Goal: Task Accomplishment & Management: Use online tool/utility

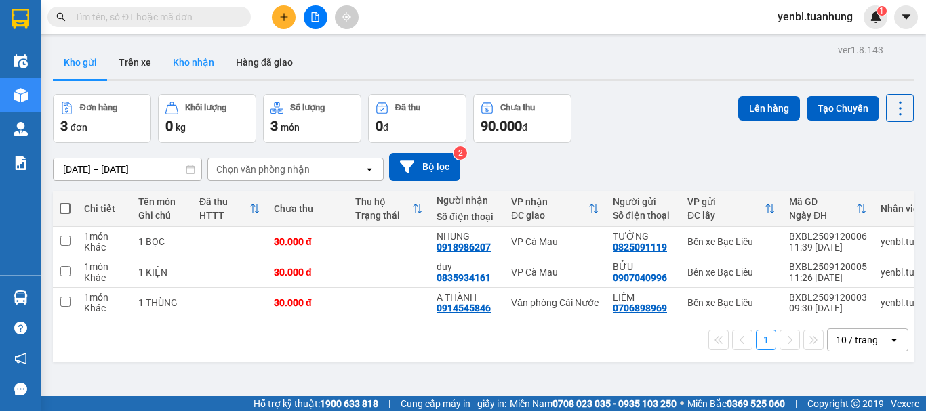
click at [180, 59] on button "Kho nhận" at bounding box center [193, 62] width 63 height 33
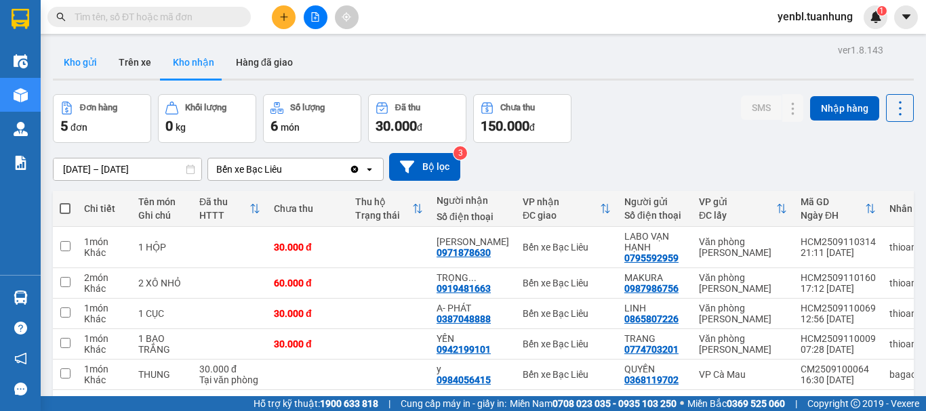
click at [69, 52] on button "Kho gửi" at bounding box center [80, 62] width 55 height 33
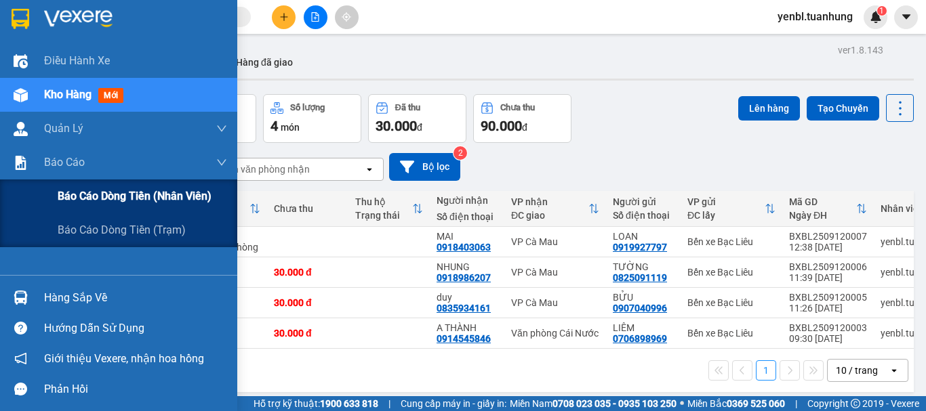
drag, startPoint x: 97, startPoint y: 228, endPoint x: 173, endPoint y: 195, distance: 83.5
click at [97, 229] on span "Báo cáo dòng tiền (trạm)" at bounding box center [122, 230] width 128 height 17
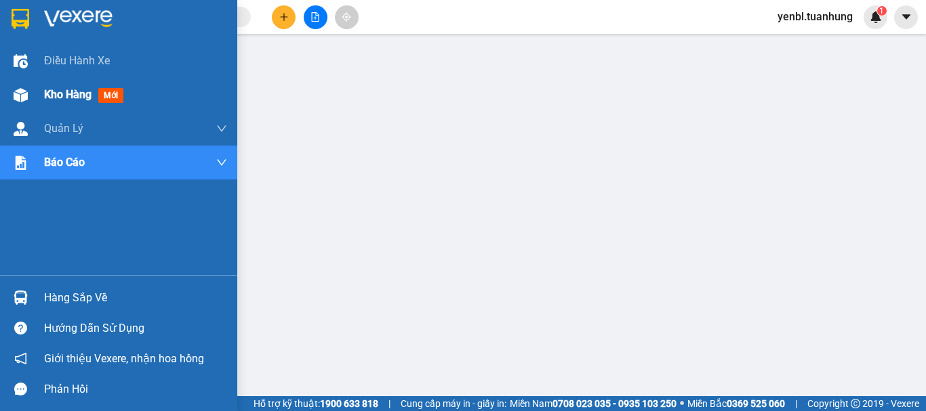
click at [43, 97] on div "Kho hàng mới" at bounding box center [118, 95] width 237 height 34
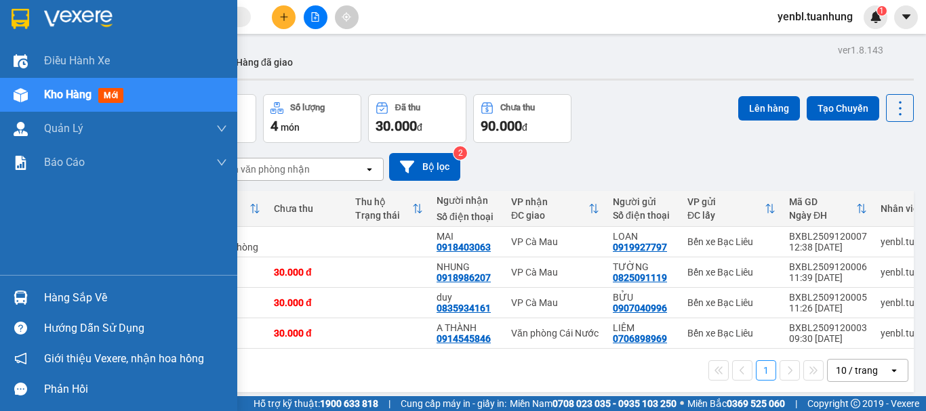
click at [60, 305] on div "Hàng sắp về" at bounding box center [135, 298] width 183 height 20
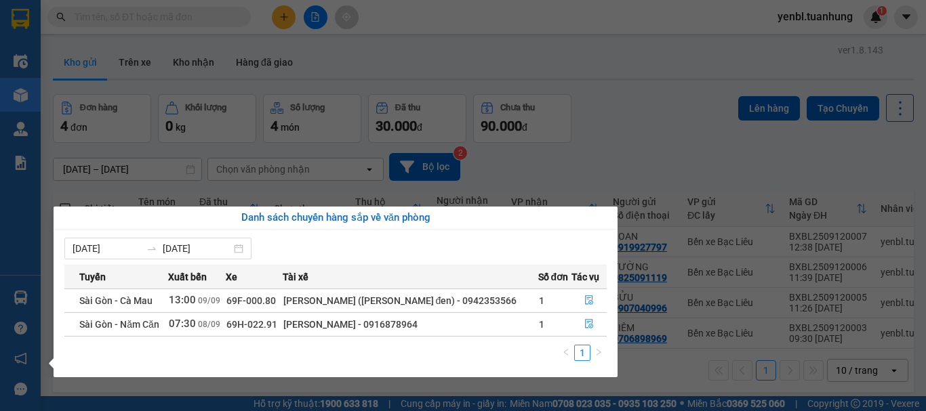
click at [671, 138] on section "Kết quả tìm kiếm ( 0 ) Bộ lọc No Data yenbl.tuanhung 1 Điều hành xe Kho hàng mớ…" at bounding box center [463, 205] width 926 height 411
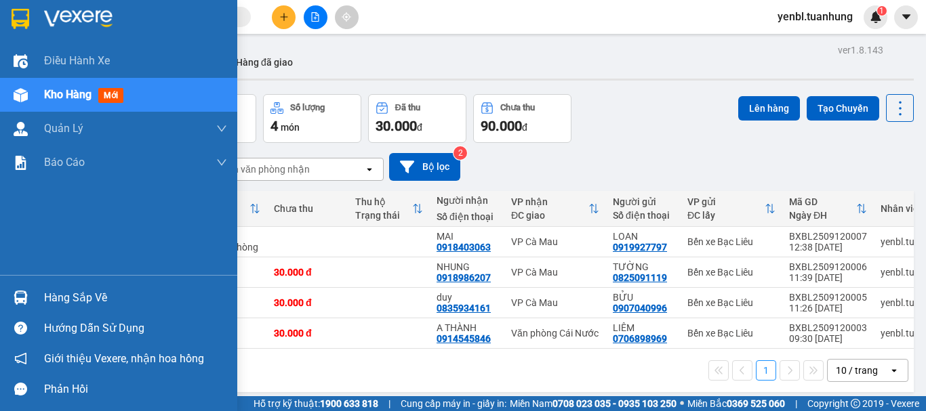
click at [98, 291] on div "Hàng sắp về" at bounding box center [135, 298] width 183 height 20
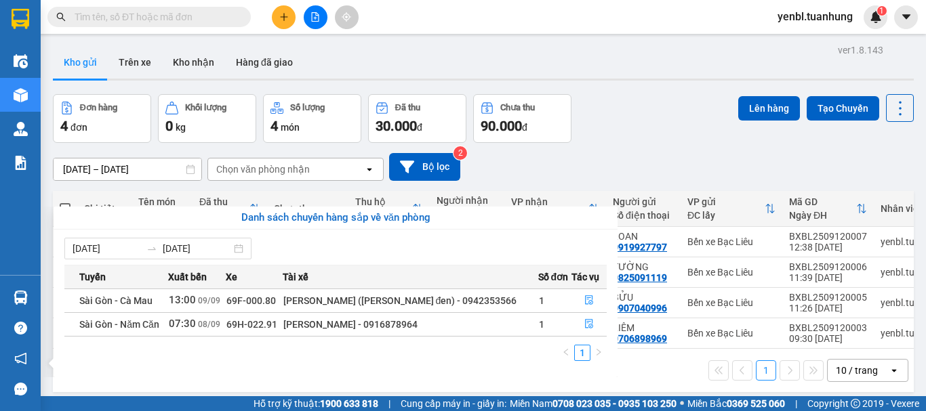
click at [676, 88] on section "Kết quả tìm kiếm ( 0 ) Bộ lọc No Data yenbl.tuanhung 1 Điều hành xe Kho hàng mớ…" at bounding box center [463, 205] width 926 height 411
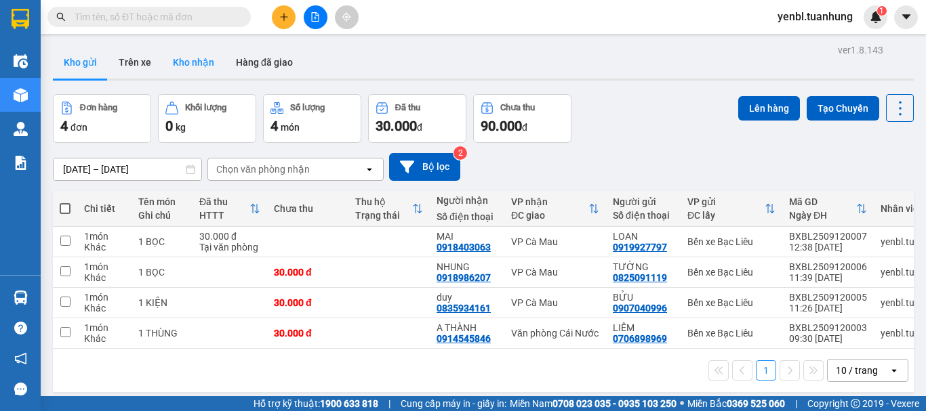
click at [195, 74] on button "Kho nhận" at bounding box center [193, 62] width 63 height 33
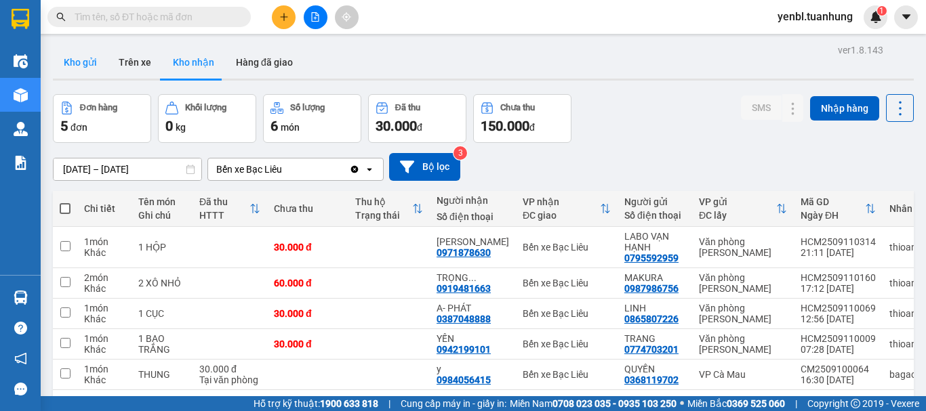
click at [98, 62] on button "Kho gửi" at bounding box center [80, 62] width 55 height 33
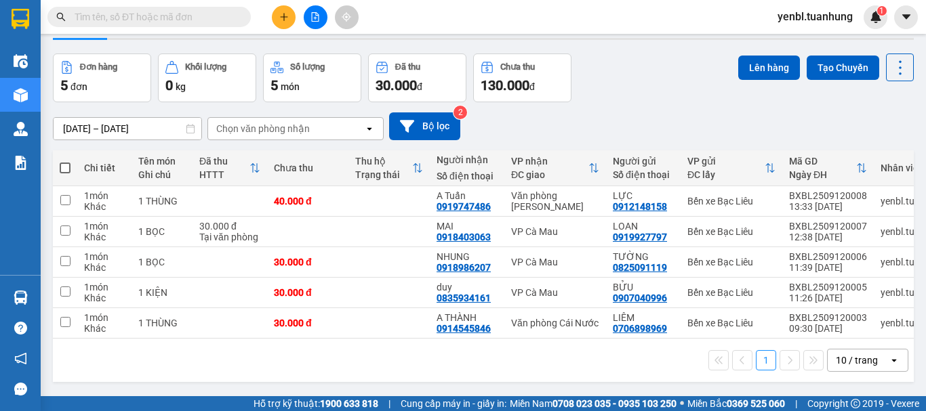
scroll to position [62, 0]
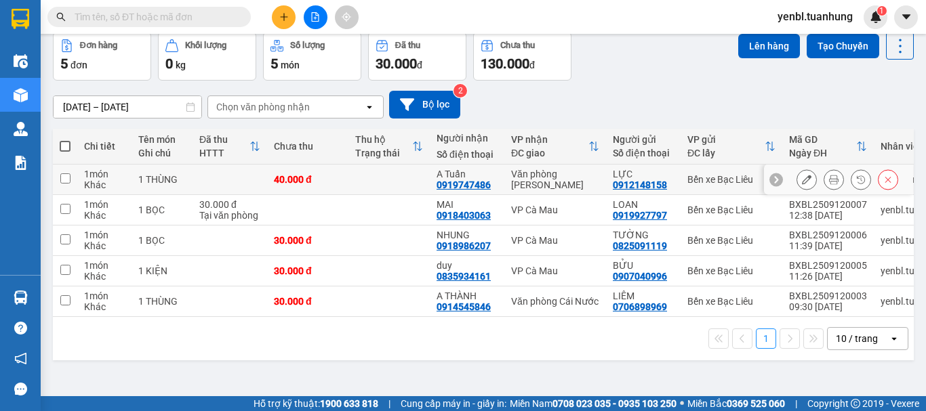
click at [397, 178] on td at bounding box center [388, 180] width 81 height 30
checkbox input "true"
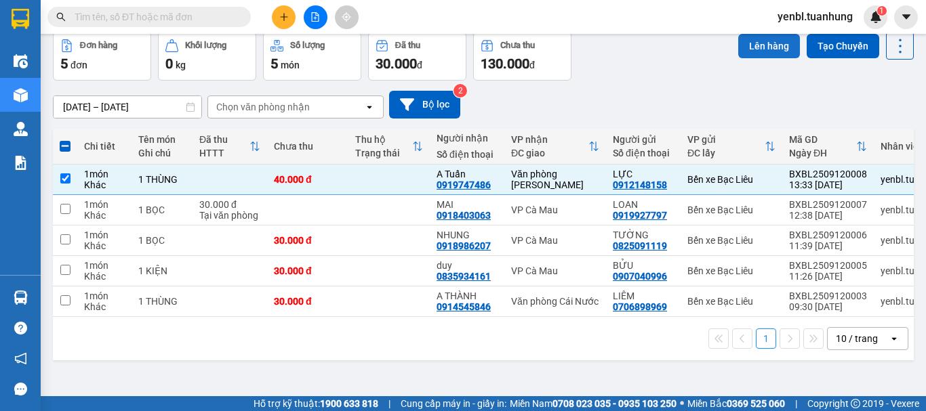
click at [754, 55] on button "Lên hàng" at bounding box center [769, 46] width 62 height 24
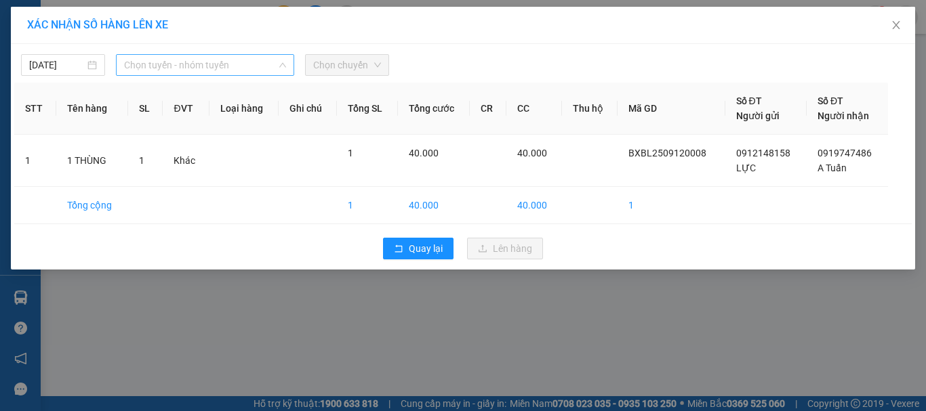
click at [159, 58] on span "Chọn tuyến - nhóm tuyến" at bounding box center [205, 65] width 162 height 20
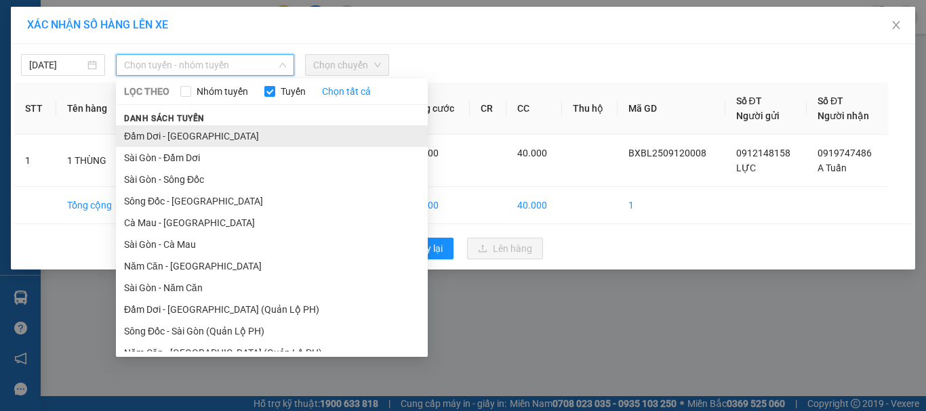
click at [174, 138] on li "Đầm Dơi - [GEOGRAPHIC_DATA]" at bounding box center [272, 136] width 312 height 22
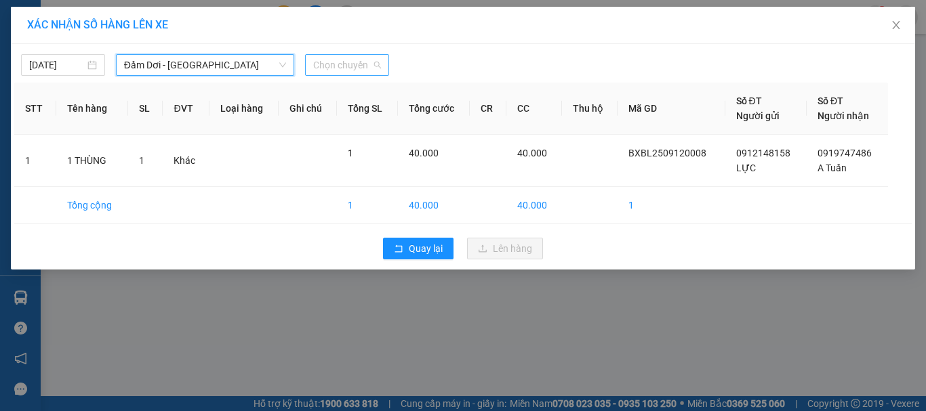
click at [348, 68] on span "Chọn chuyến" at bounding box center [347, 65] width 68 height 20
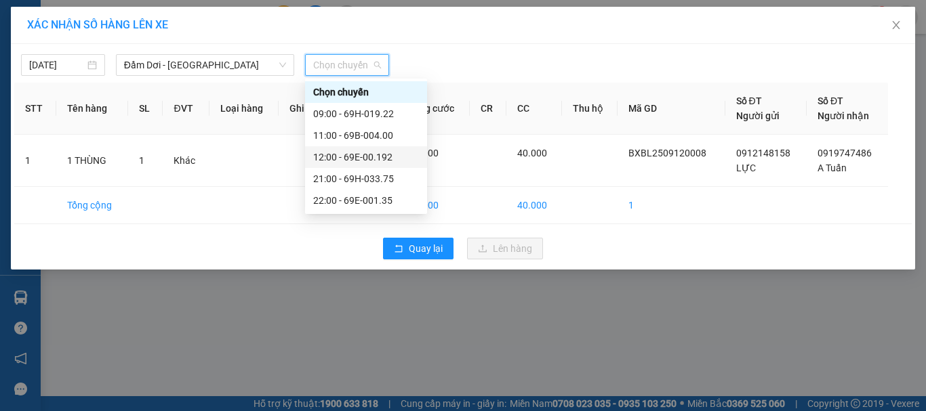
click at [388, 155] on div "12:00 - 69E-00.192" at bounding box center [366, 157] width 106 height 15
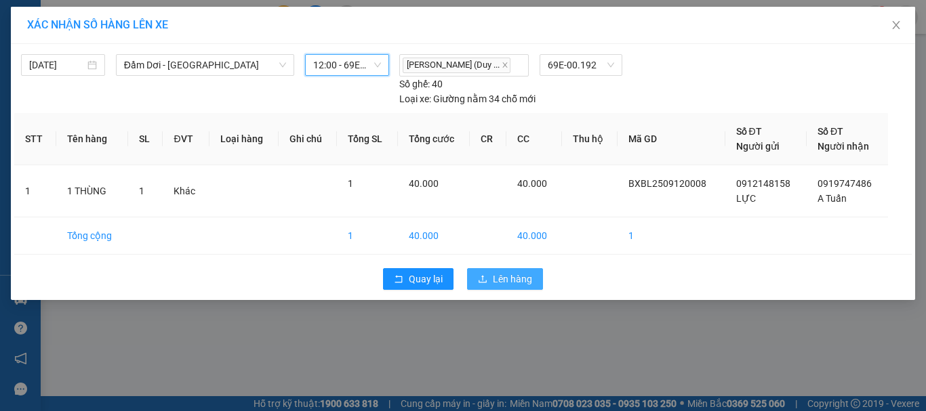
click at [508, 283] on span "Lên hàng" at bounding box center [512, 279] width 39 height 15
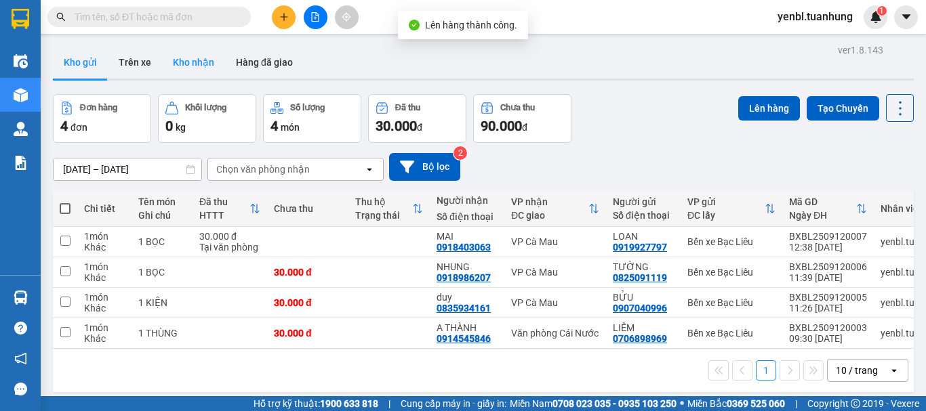
click at [188, 73] on button "Kho nhận" at bounding box center [193, 62] width 63 height 33
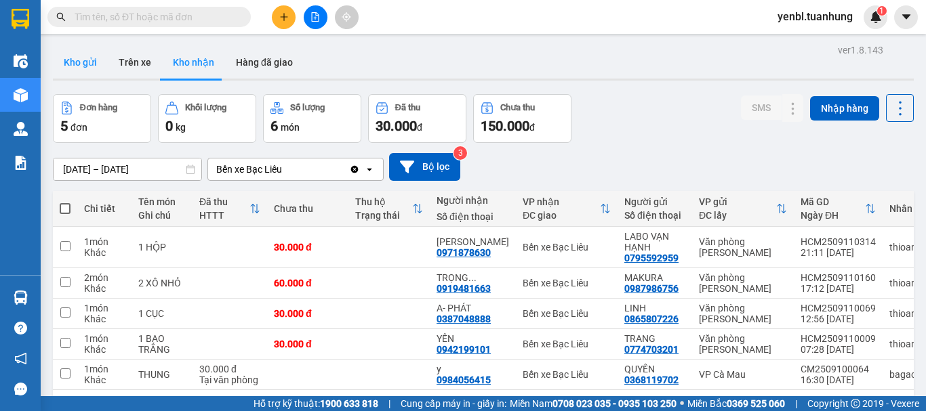
click at [70, 74] on button "Kho gửi" at bounding box center [80, 62] width 55 height 33
